Goal: Transaction & Acquisition: Purchase product/service

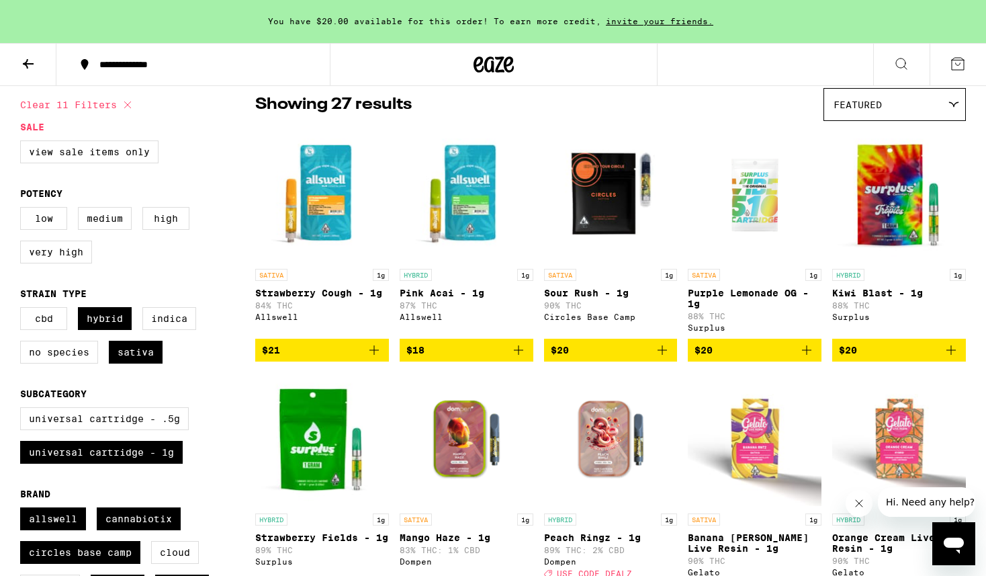
click at [439, 298] on p "Pink Acai - 1g" at bounding box center [467, 293] width 134 height 11
click at [522, 358] on icon "Add to bag" at bounding box center [519, 350] width 16 height 16
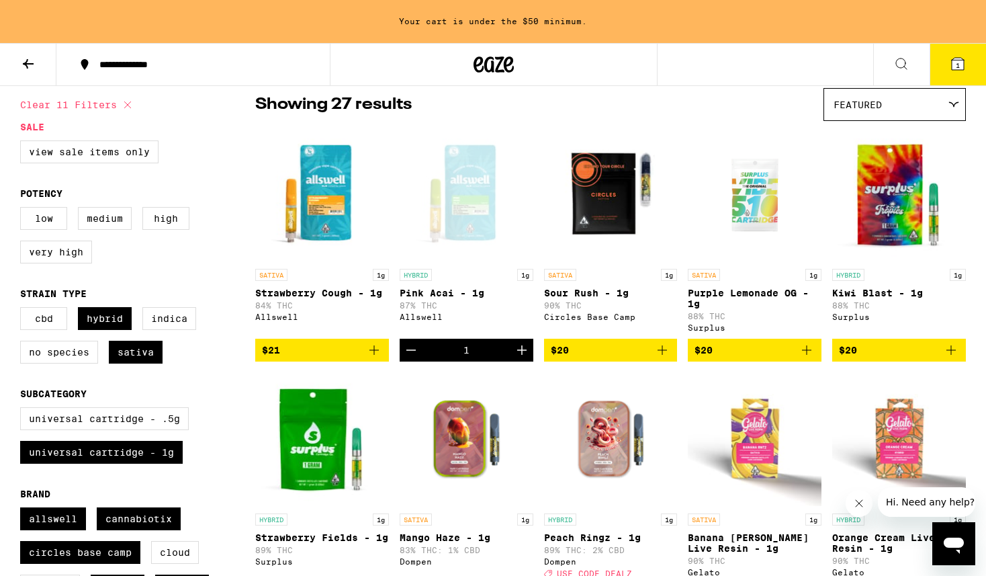
click at [380, 353] on icon "Add to bag" at bounding box center [374, 350] width 16 height 16
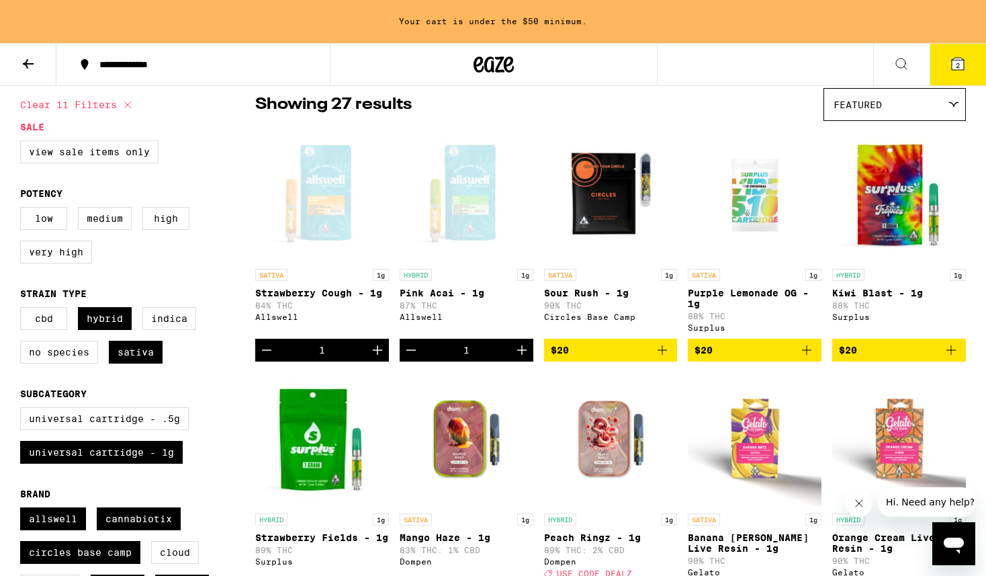
click at [329, 320] on div "Allswell" at bounding box center [322, 316] width 134 height 9
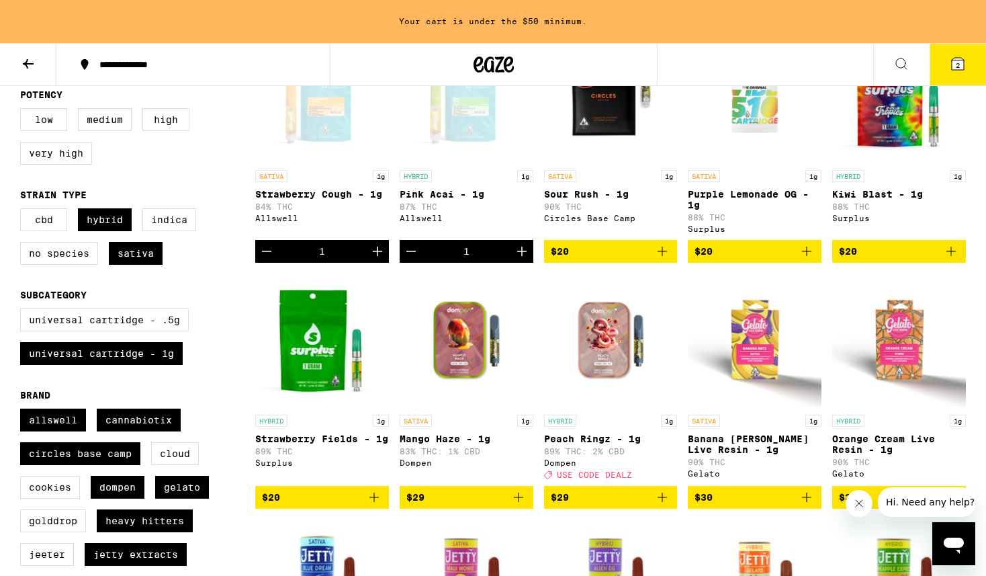
scroll to position [210, 0]
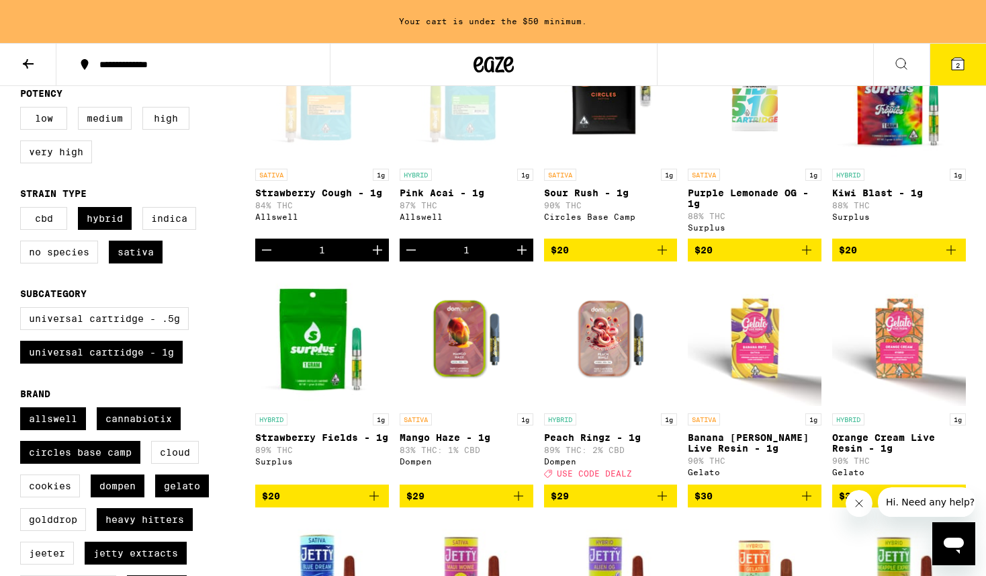
click at [614, 454] on p "89% THC: 2% CBD" at bounding box center [611, 450] width 134 height 9
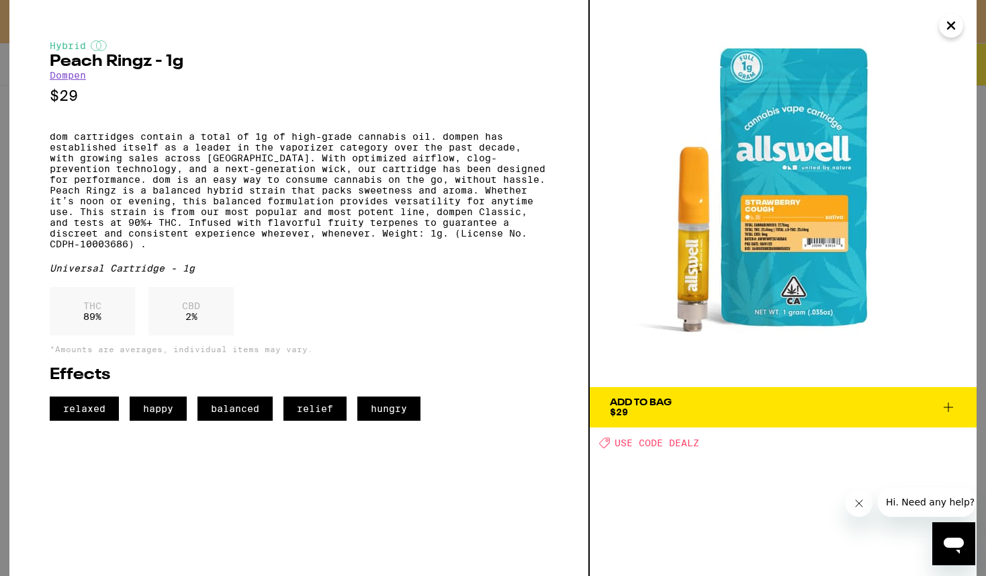
click at [946, 30] on icon "Close" at bounding box center [951, 25] width 16 height 20
